Goal: Task Accomplishment & Management: Use online tool/utility

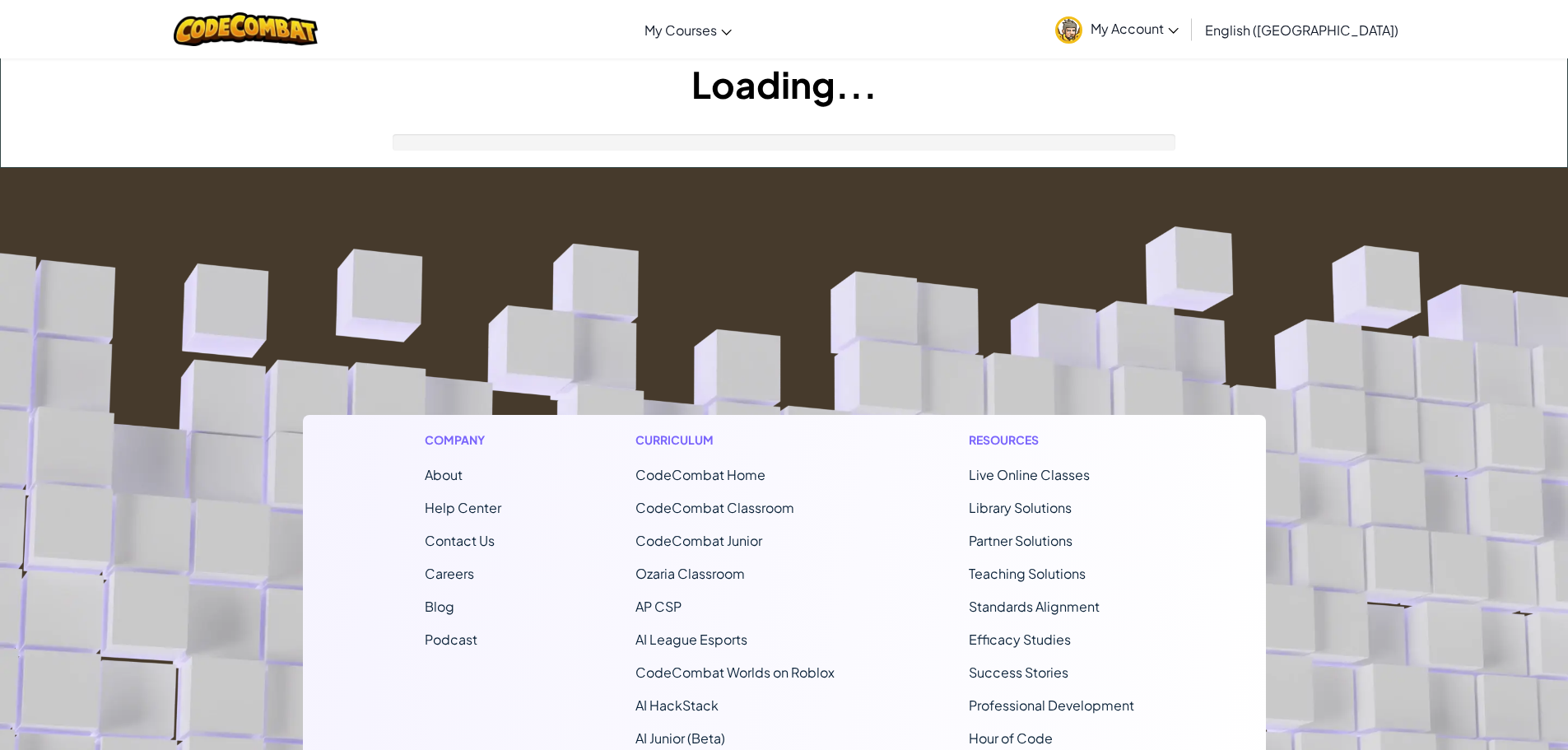
scroll to position [247, 0]
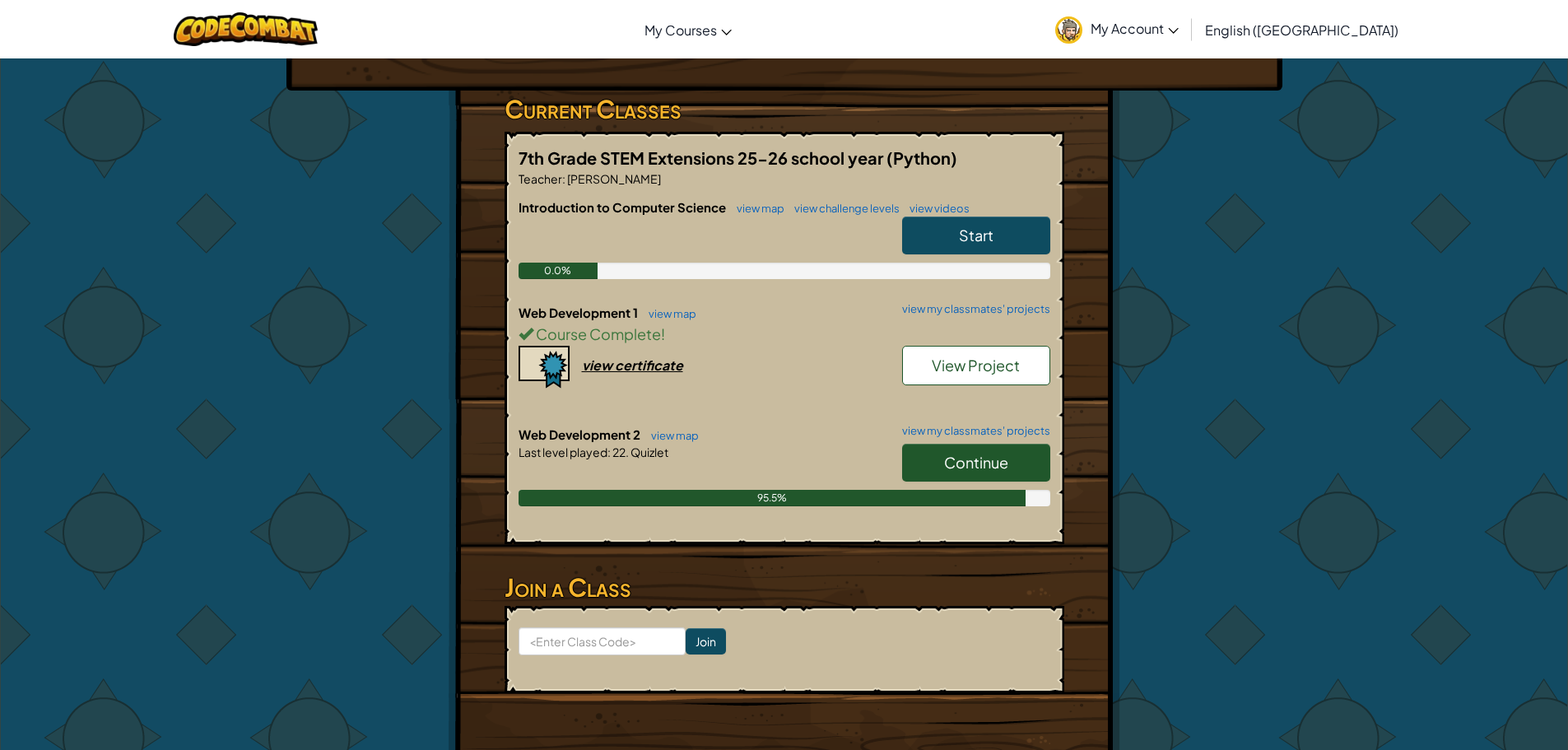
click at [952, 356] on span "View Project" at bounding box center [975, 365] width 88 height 19
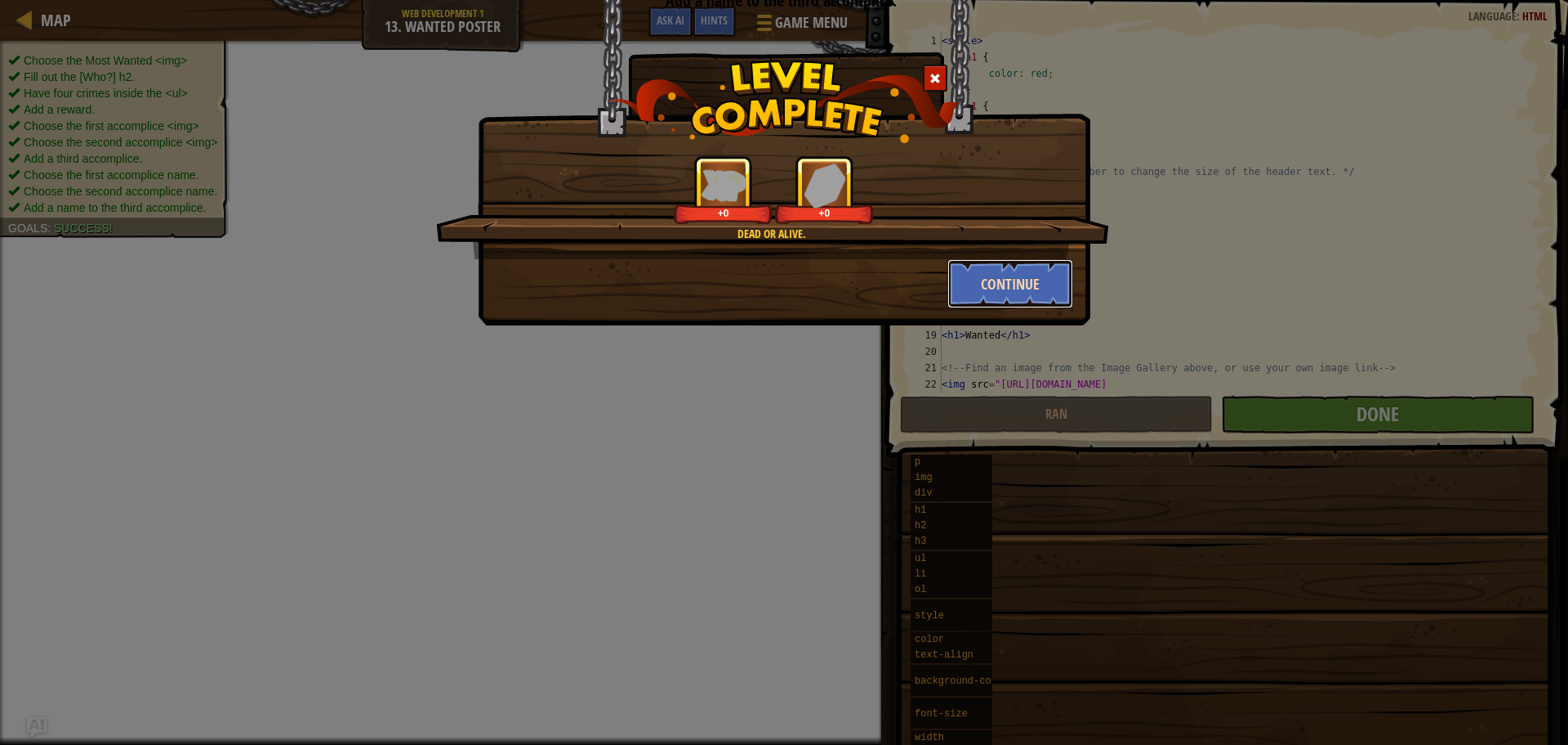
click at [981, 297] on button "Continue" at bounding box center [1011, 283] width 127 height 49
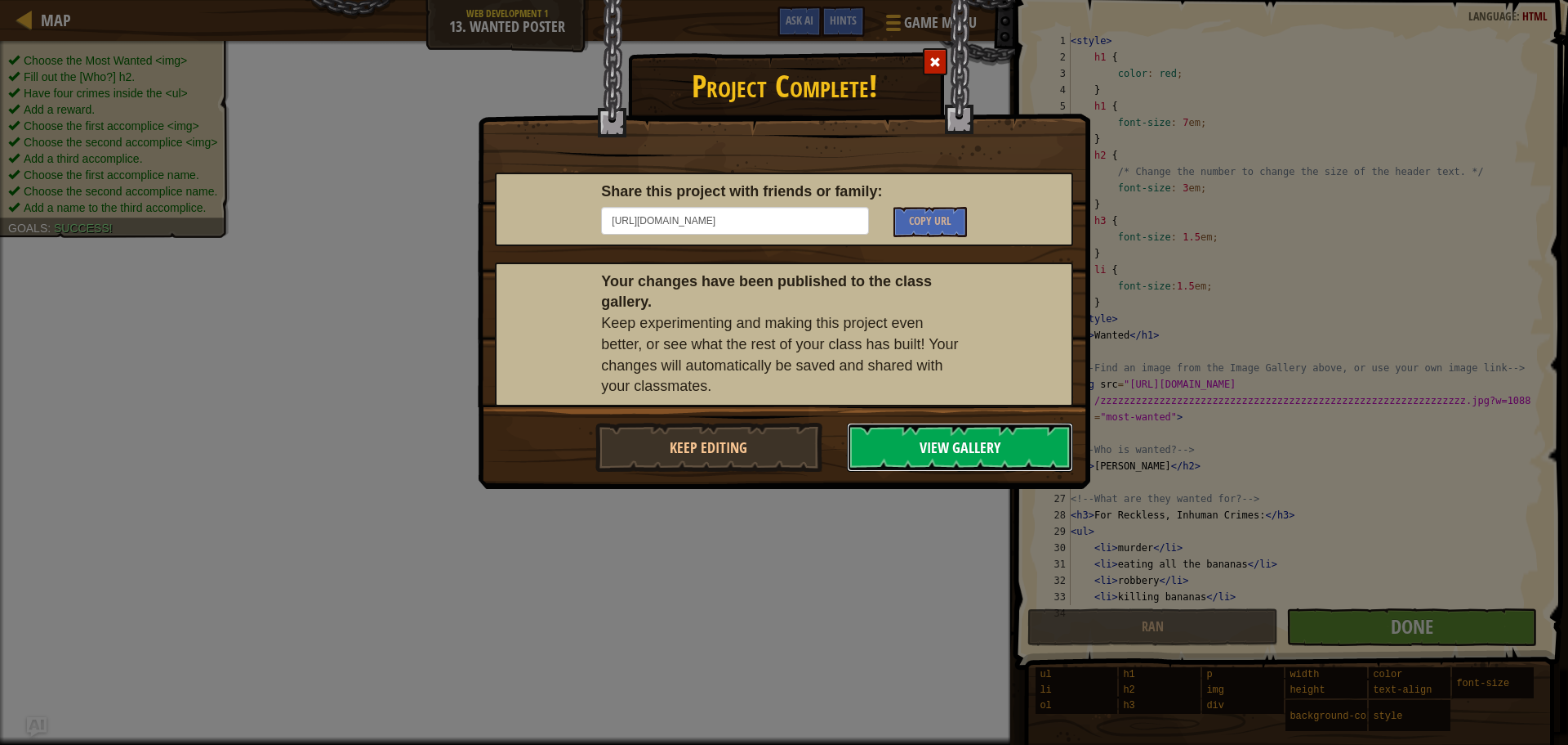
click at [906, 446] on button "View Gallery" at bounding box center [960, 447] width 227 height 49
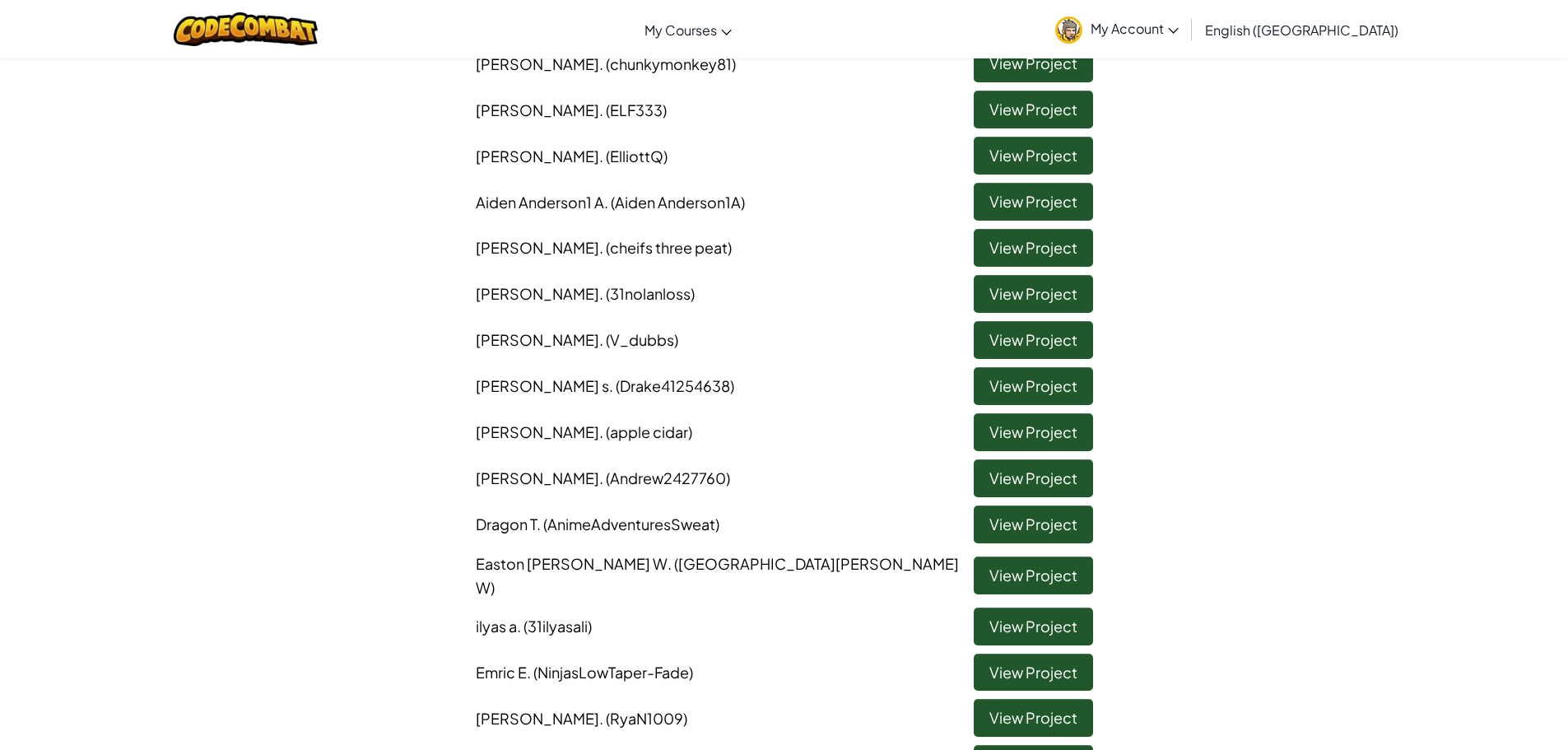
scroll to position [1893, 0]
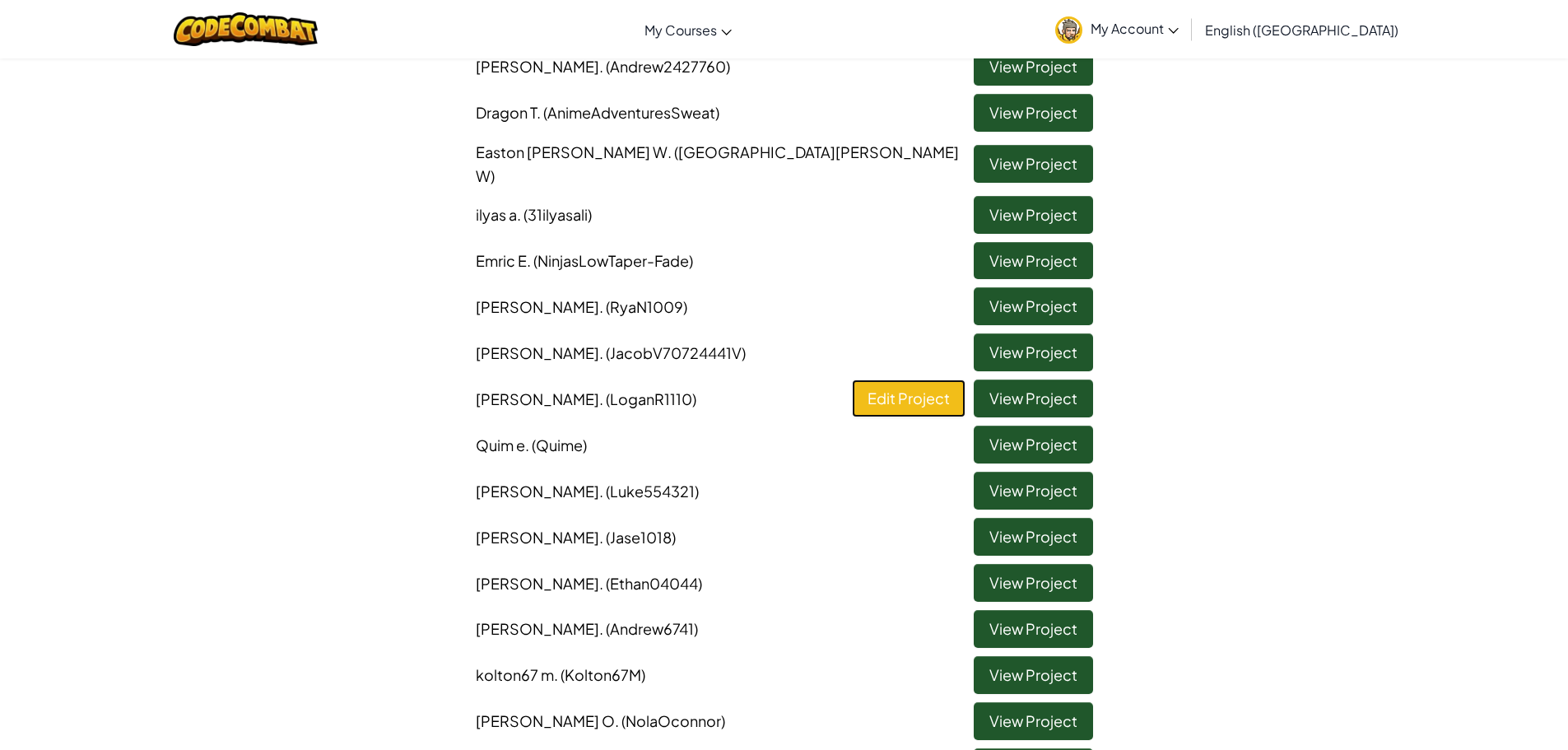
click at [919, 390] on link "Edit Project" at bounding box center [908, 398] width 113 height 38
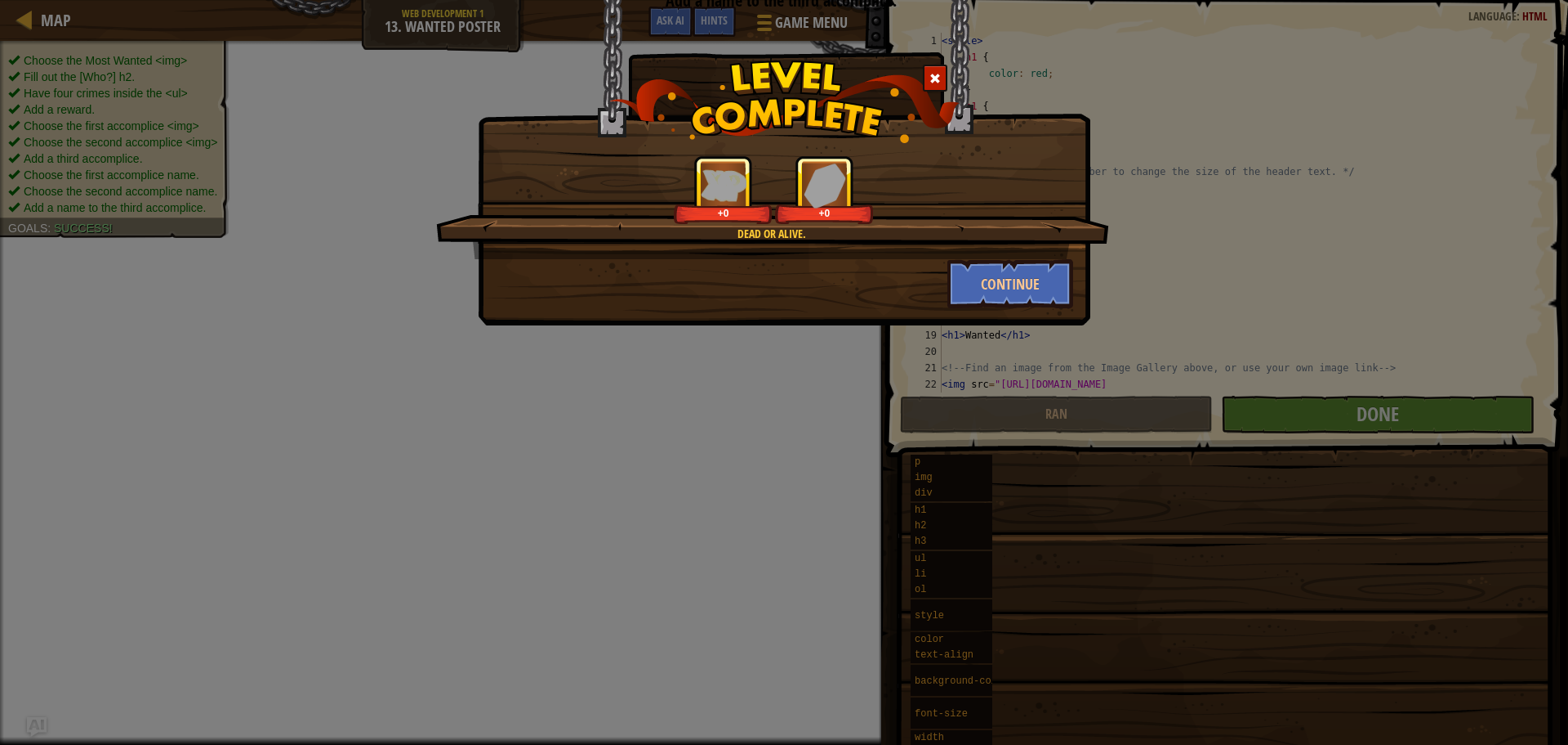
click at [977, 313] on div "Dead or Alive. +0 +0 Continue" at bounding box center [784, 162] width 613 height 325
click at [984, 293] on button "Continue" at bounding box center [1011, 283] width 127 height 49
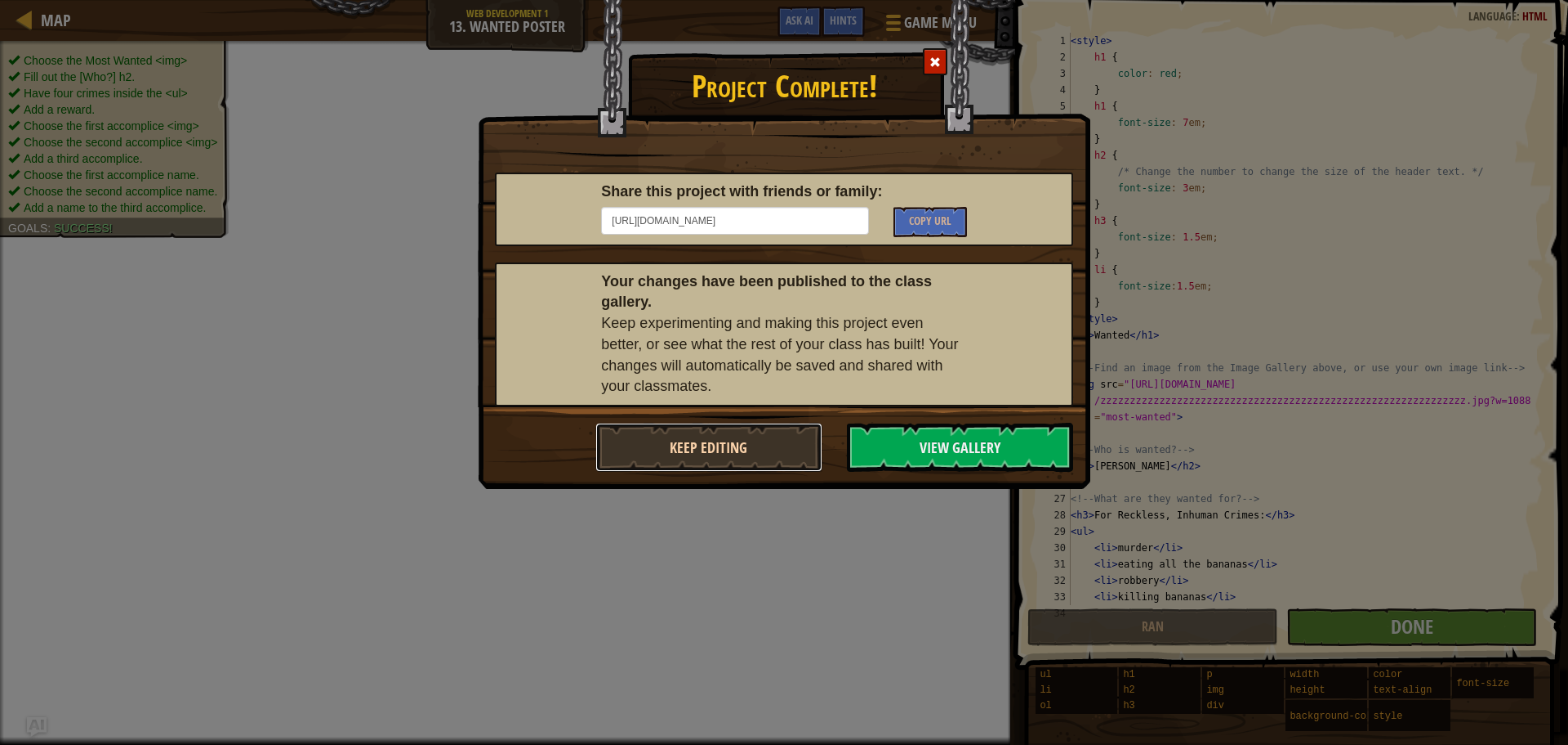
click at [755, 441] on button "Keep Editing" at bounding box center [709, 447] width 227 height 49
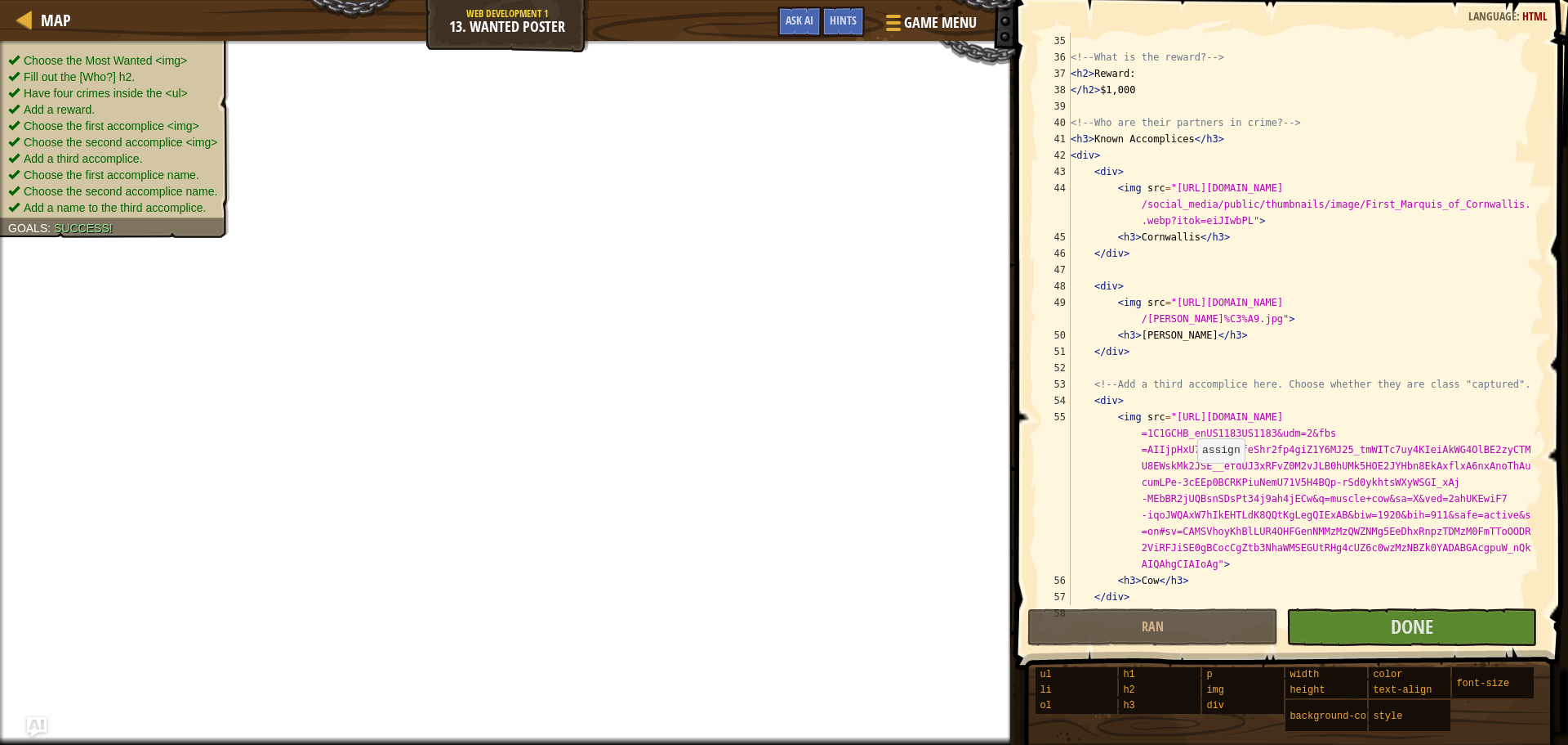
scroll to position [670, 0]
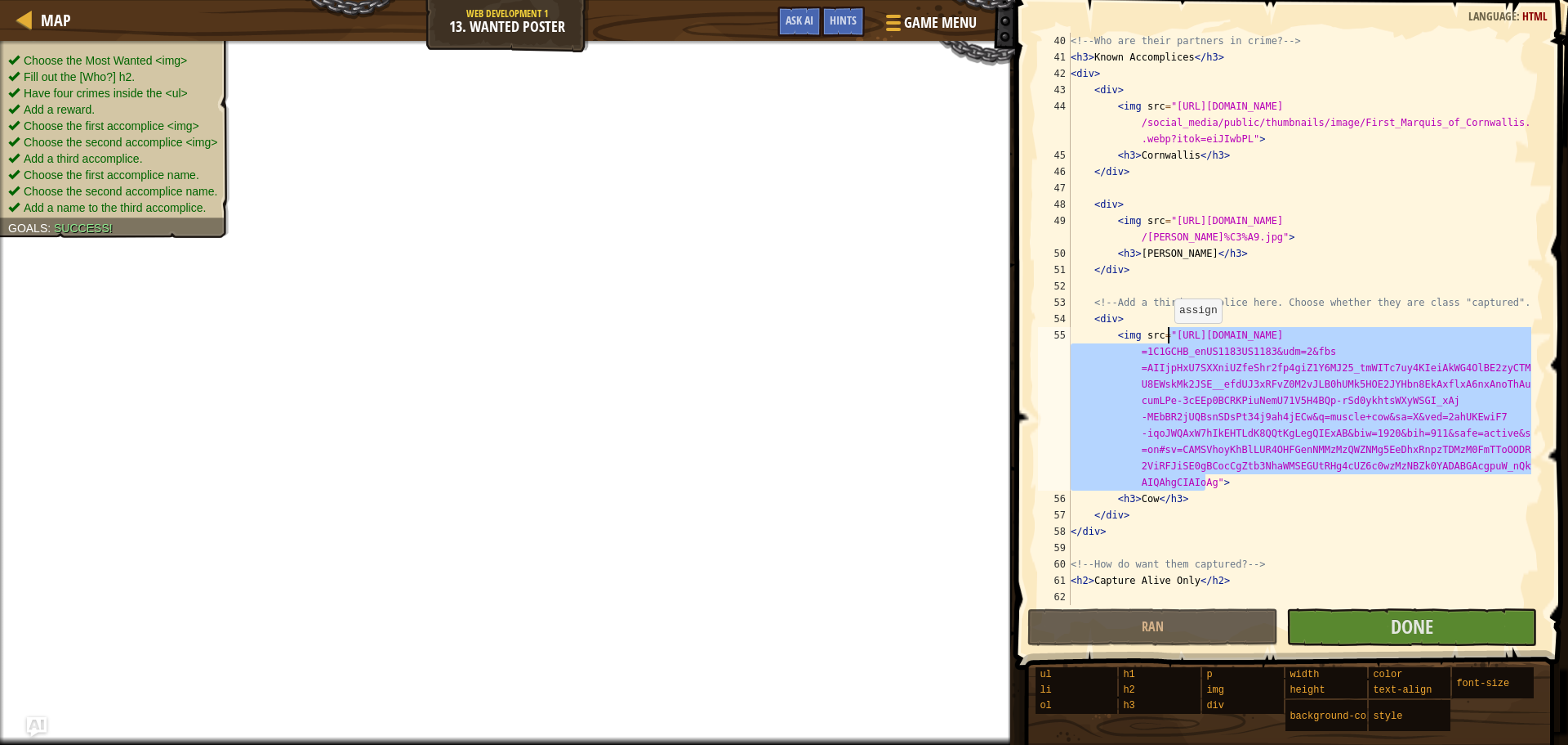
drag, startPoint x: 1203, startPoint y: 484, endPoint x: 1206, endPoint y: 370, distance: 114.0
click at [1194, 360] on div "<!-- Who are their partners in crime? --> < h3 > Known Accomplices </ h3 > < di…" at bounding box center [1300, 335] width 464 height 605
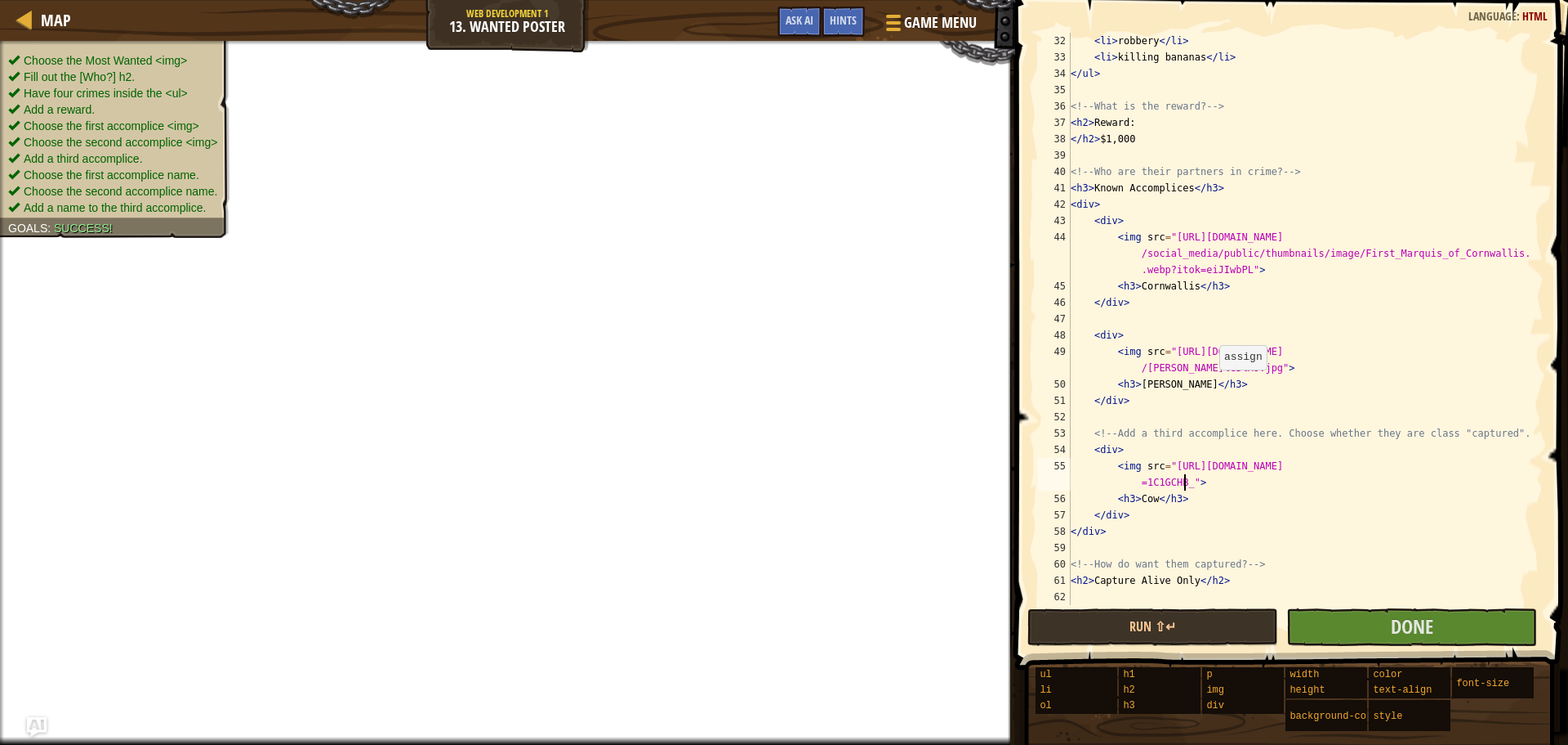
scroll to position [523, 0]
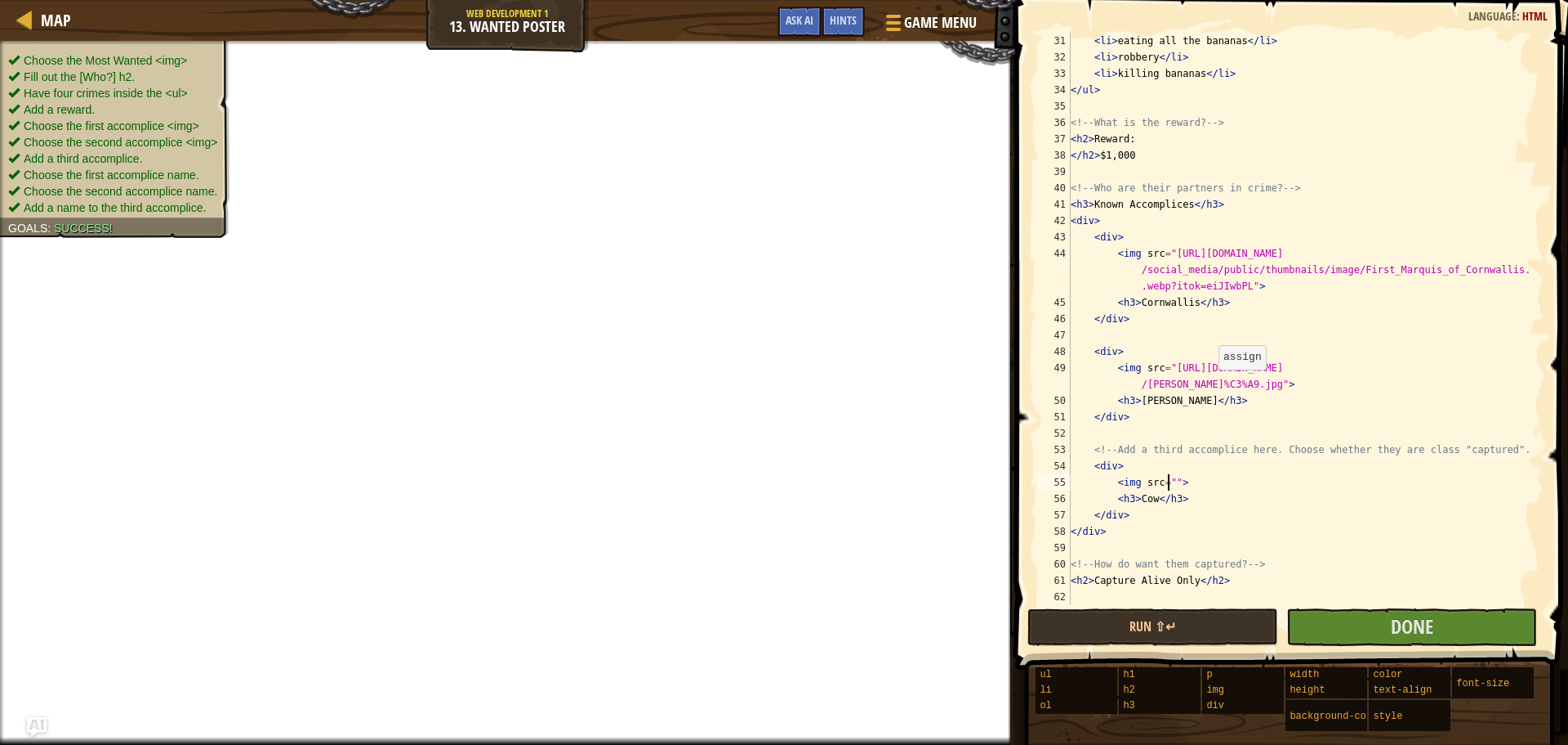
paste textarea "https://www.americanhistorycentral.com/wp-content/uploads/2021/12/charles-cornw…"
paste textarea "https://www.americanhistorycentral.com/wp-content/uploads/2024/11/Henry-Clinton…"
paste textarea "https://upload.wikimedia.org/wikipedia/commons/8/8e/Sir_Henry_Clinton.jpg"
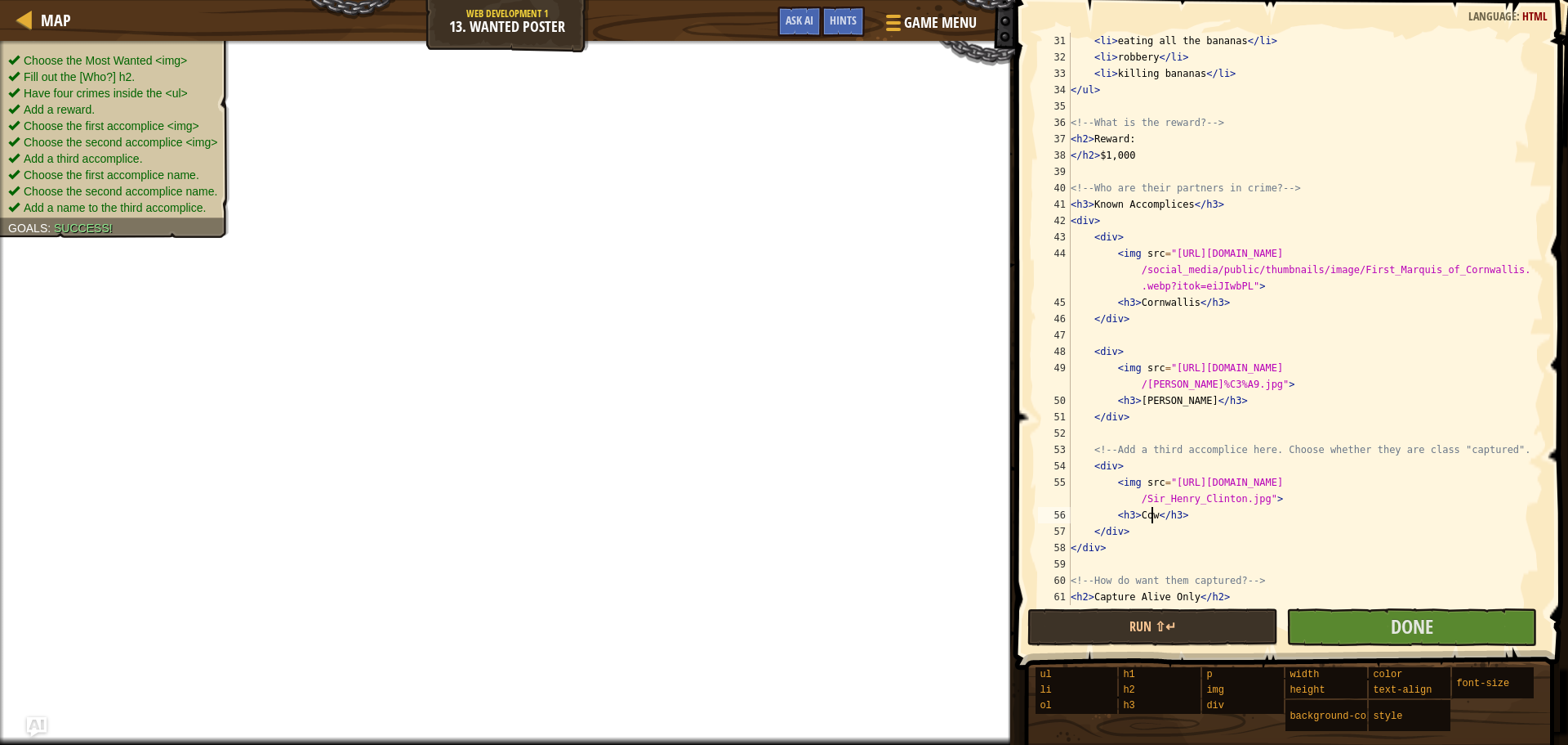
click at [1154, 520] on div "< li > eating all the bananas </ li > < li > robbery </ li > < li > killing ban…" at bounding box center [1300, 335] width 464 height 605
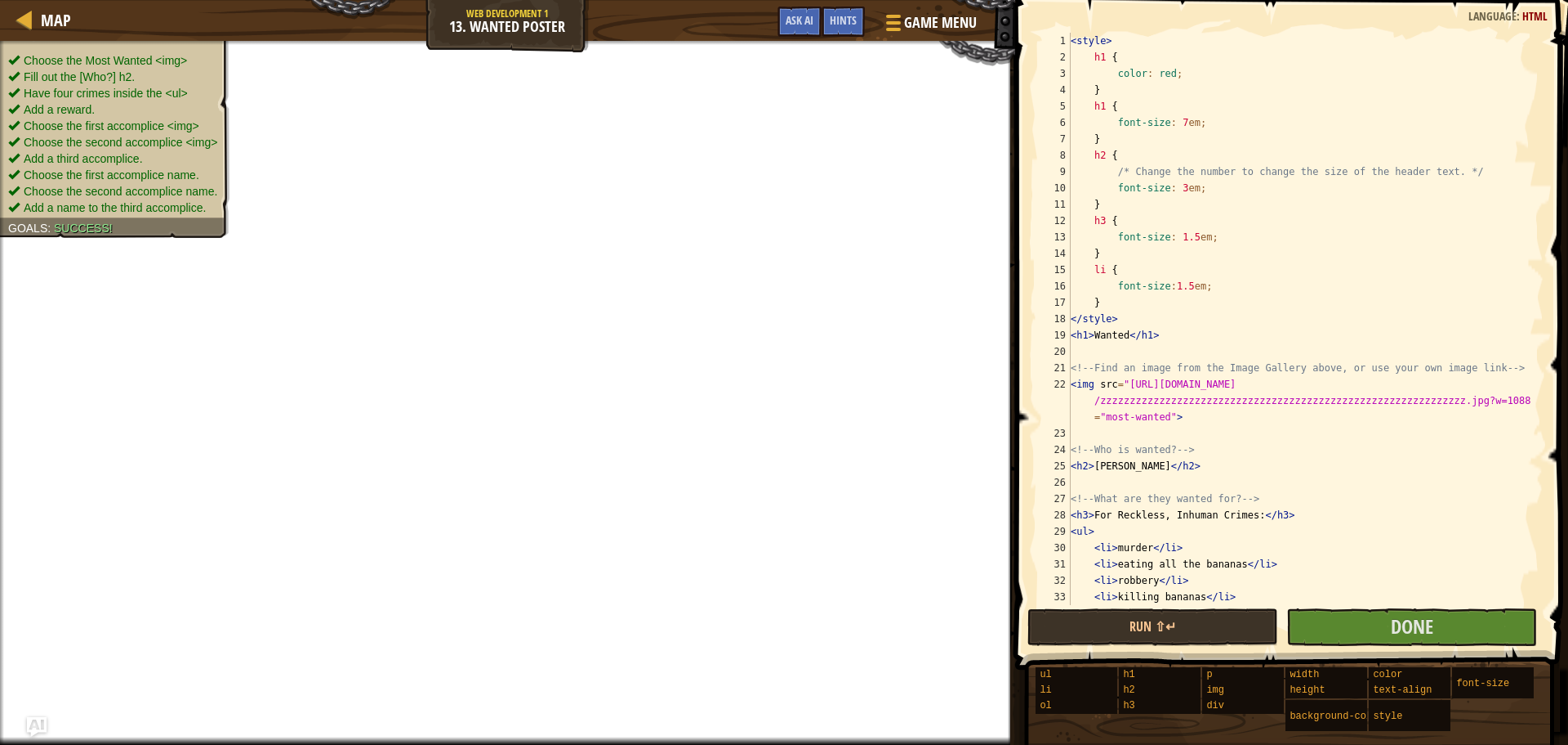
scroll to position [246, 0]
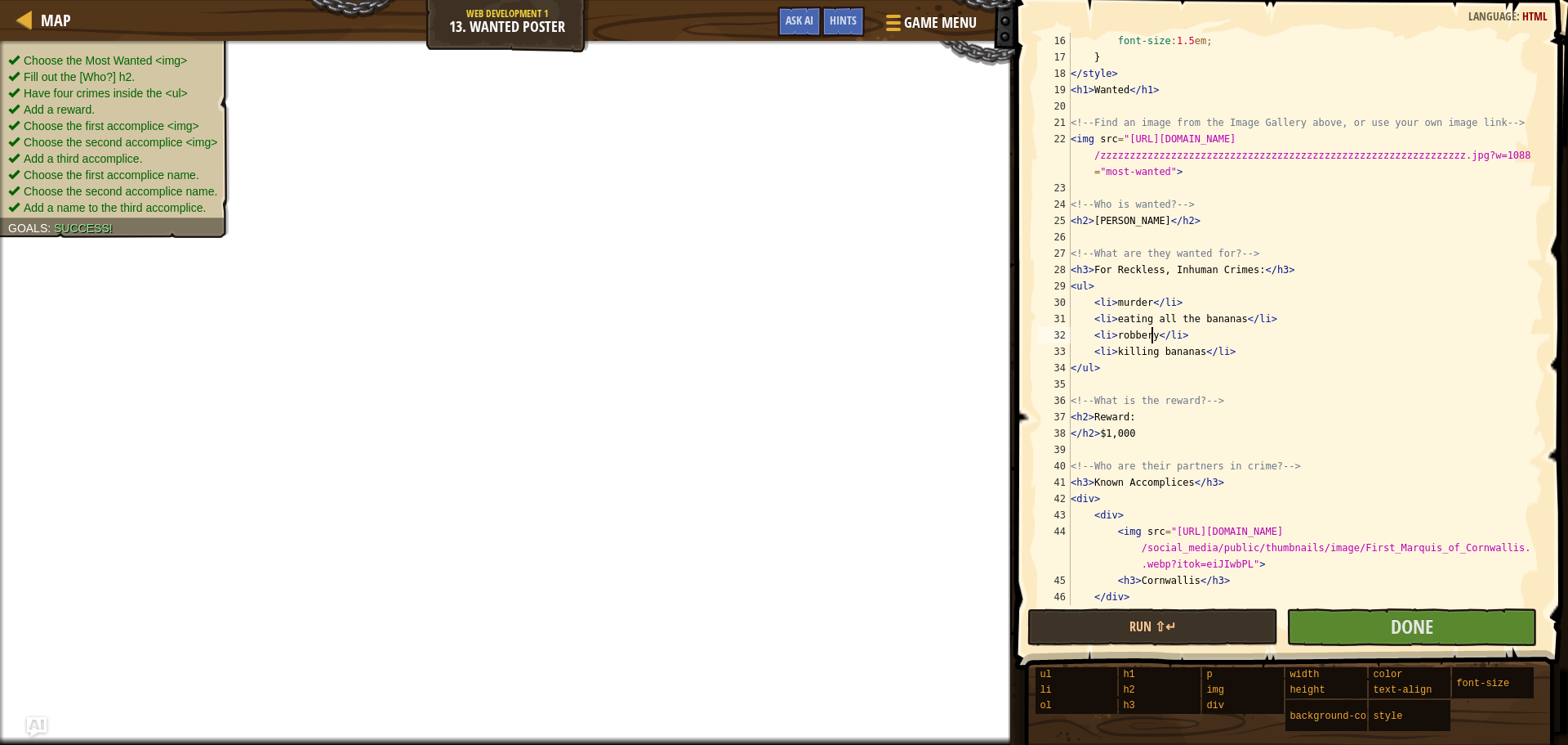
click at [1151, 336] on div "font-size : 1.5 em ; } </ style > < h1 > Wanted </ h1 > <!-- Find an image from…" at bounding box center [1300, 335] width 464 height 605
click at [1145, 303] on div "font-size : 1.5 em ; } </ style > < h1 > Wanted </ h1 > <!-- Find an image from…" at bounding box center [1300, 335] width 464 height 605
click at [1234, 320] on div "font-size : 1.5 em ; } </ style > < h1 > Wanted </ h1 > <!-- Find an image from…" at bounding box center [1300, 335] width 464 height 605
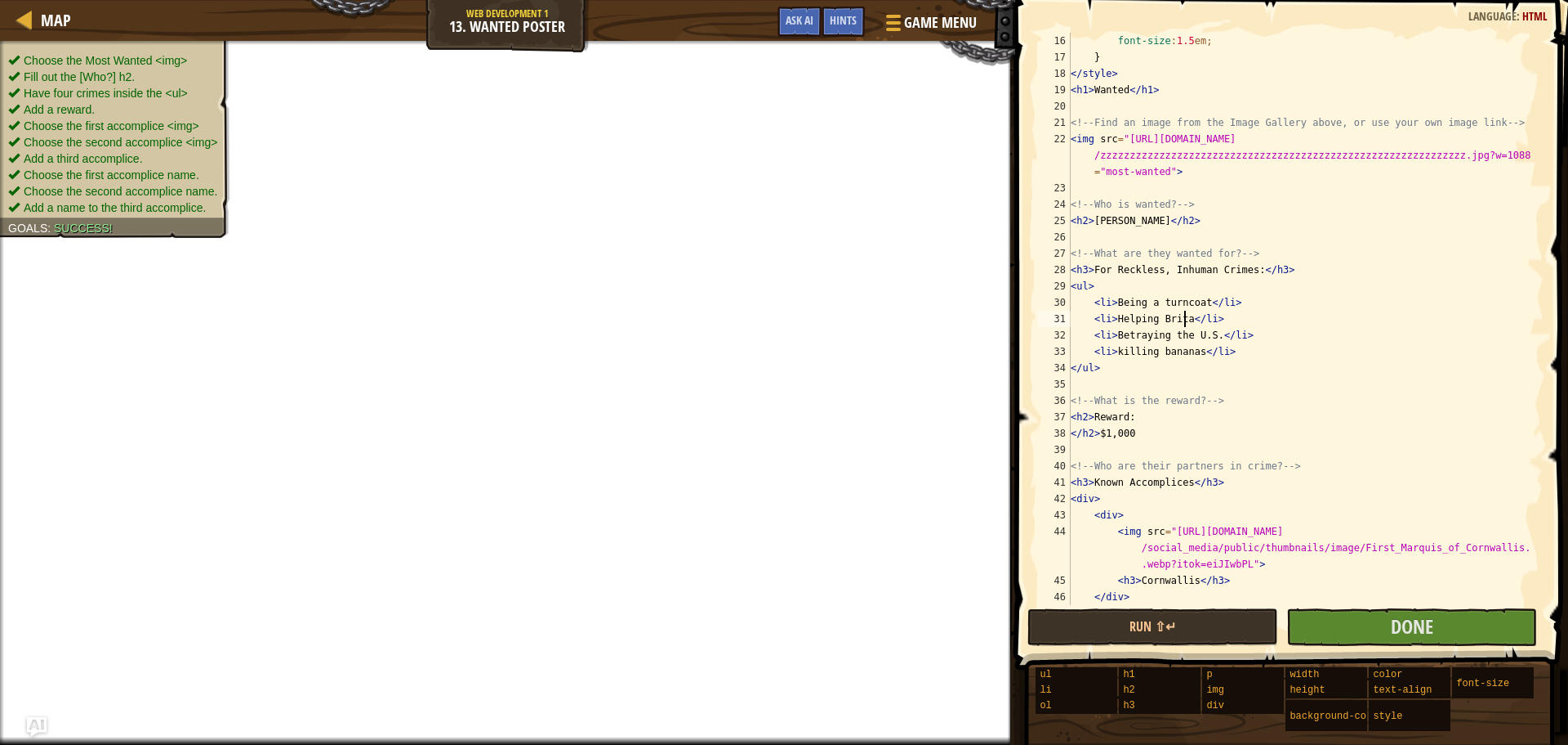
scroll to position [8, 10]
click at [1192, 354] on div "font-size : 1.5 em ; } </ style > < h1 > Wanted </ h1 > <!-- Find an image from…" at bounding box center [1300, 335] width 464 height 605
type textarea "<li>Betraying Washington</li>"
click at [1335, 634] on button "Done" at bounding box center [1412, 626] width 250 height 38
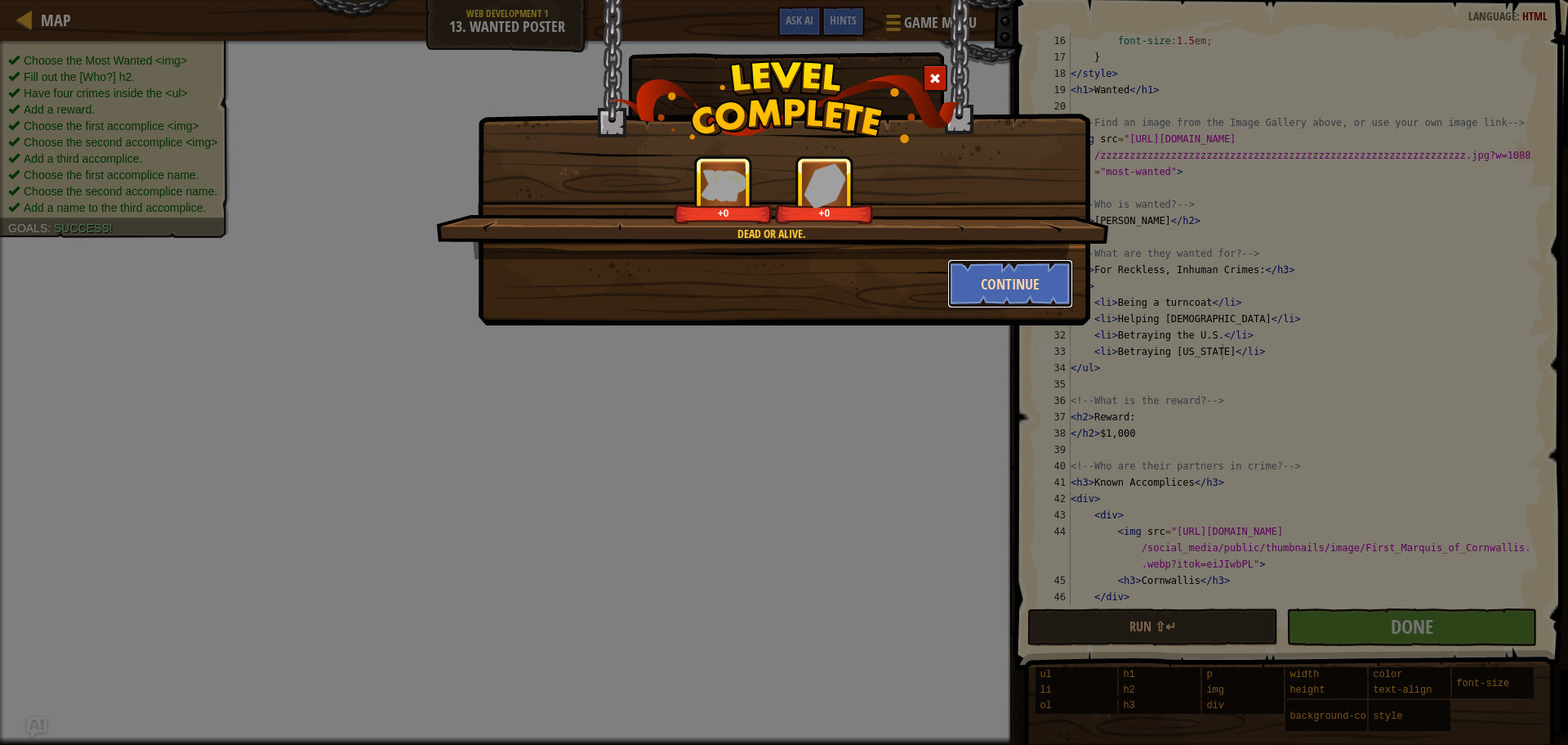
click at [968, 291] on button "Continue" at bounding box center [1011, 283] width 127 height 49
